Goal: Navigation & Orientation: Find specific page/section

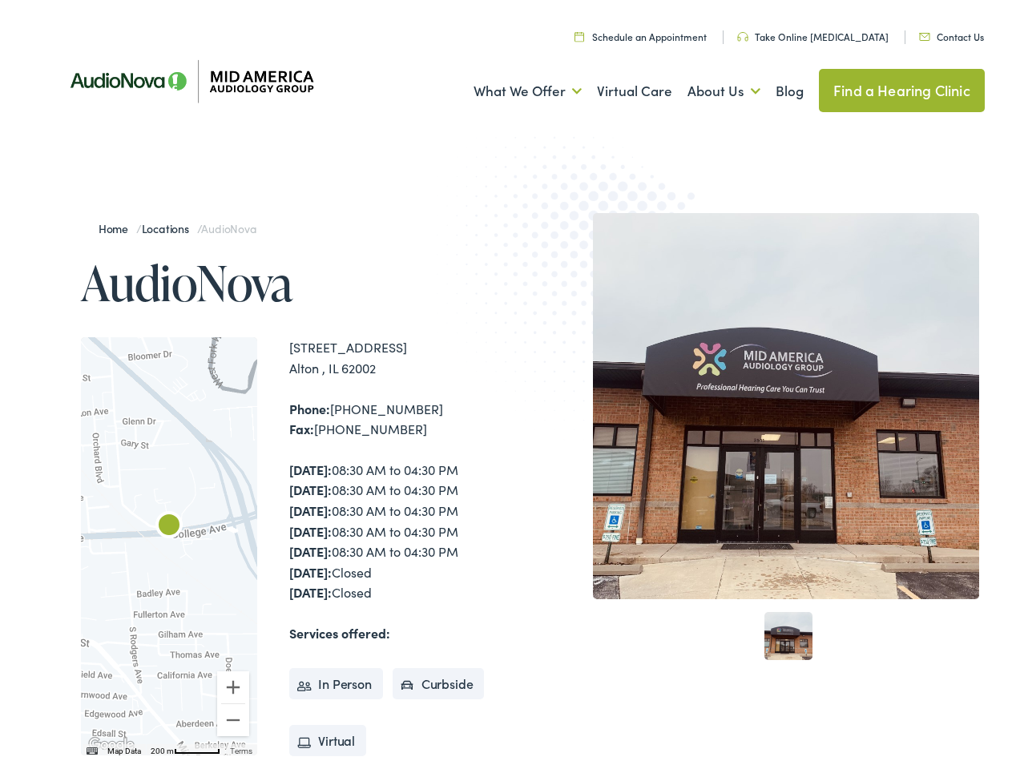
click at [505, 384] on img at bounding box center [593, 274] width 313 height 342
click at [513, 87] on link "What We Offer" at bounding box center [527, 86] width 108 height 59
click at [706, 87] on link "About Us" at bounding box center [723, 86] width 73 height 59
click at [169, 541] on div at bounding box center [169, 541] width 176 height 418
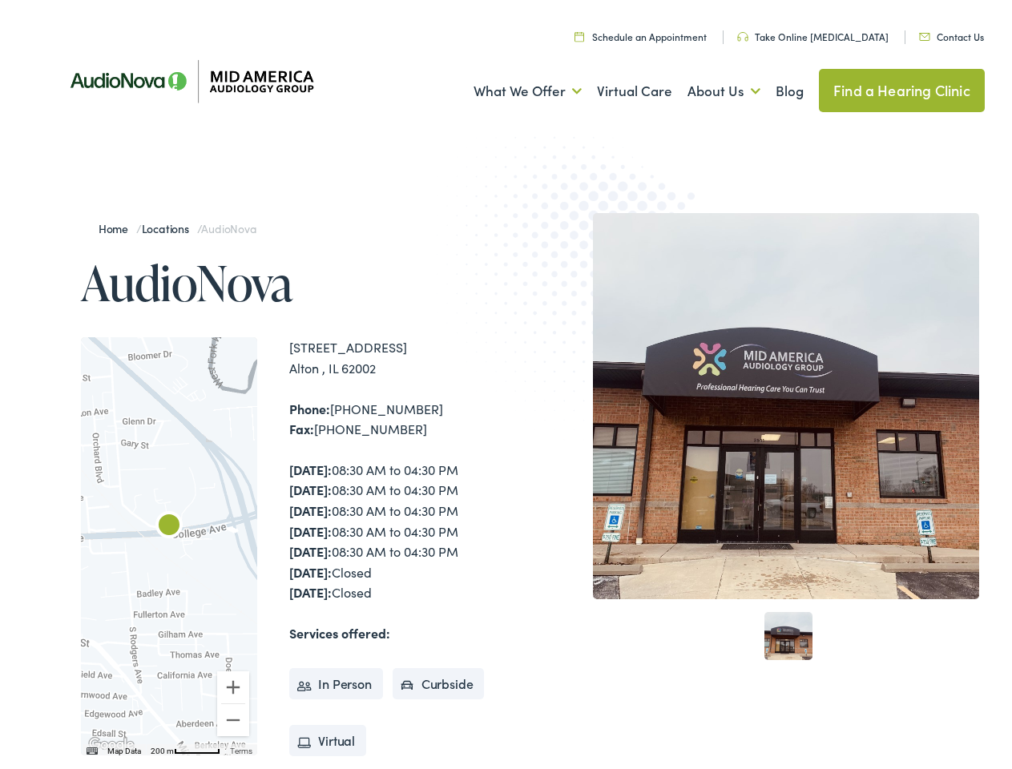
click at [169, 541] on div at bounding box center [169, 541] width 176 height 418
click at [169, 522] on img "AudioNova" at bounding box center [169, 522] width 38 height 38
click at [233, 682] on button "Zoom in" at bounding box center [233, 682] width 32 height 32
click at [233, 715] on button "Zoom out" at bounding box center [233, 715] width 32 height 32
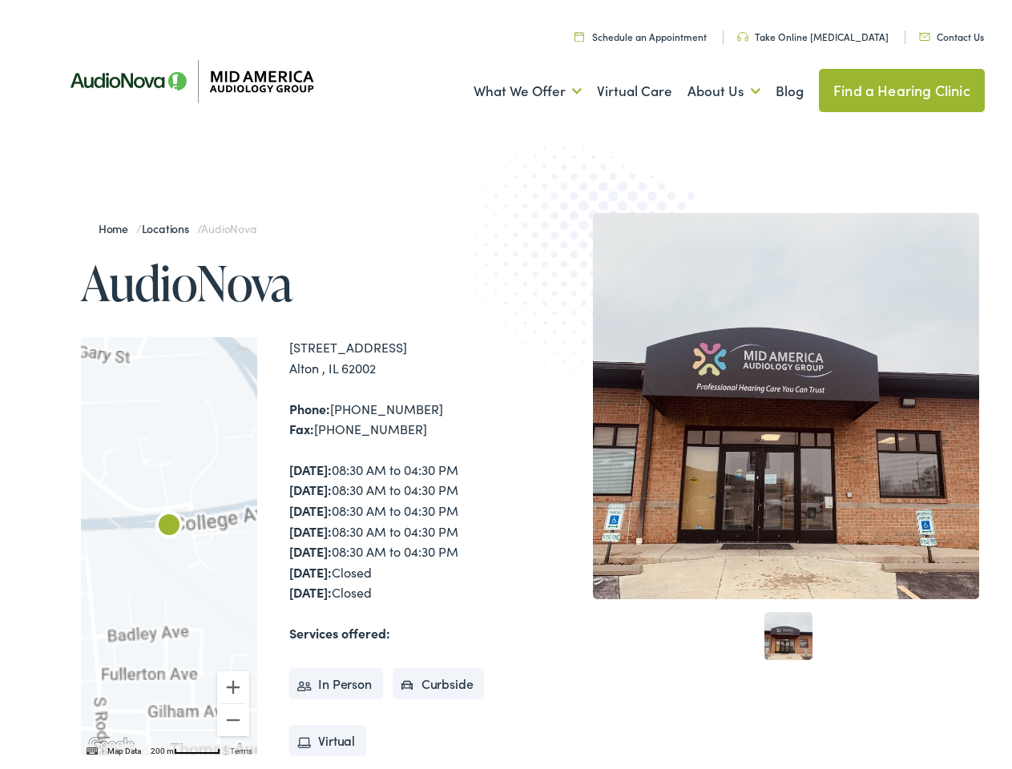
click at [91, 746] on img "Keyboard shortcuts" at bounding box center [92, 745] width 11 height 7
